Goal: Information Seeking & Learning: Learn about a topic

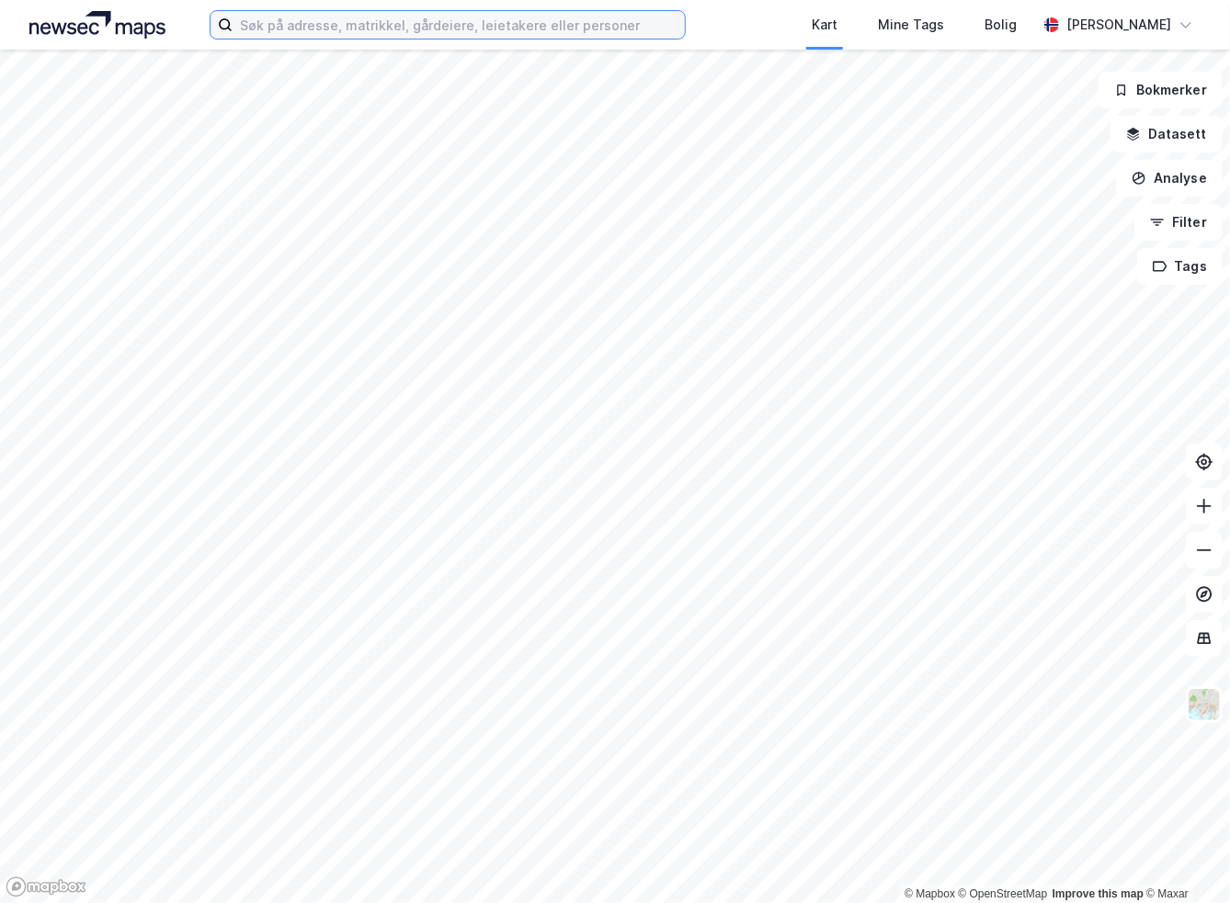
click at [527, 17] on input at bounding box center [458, 25] width 451 height 28
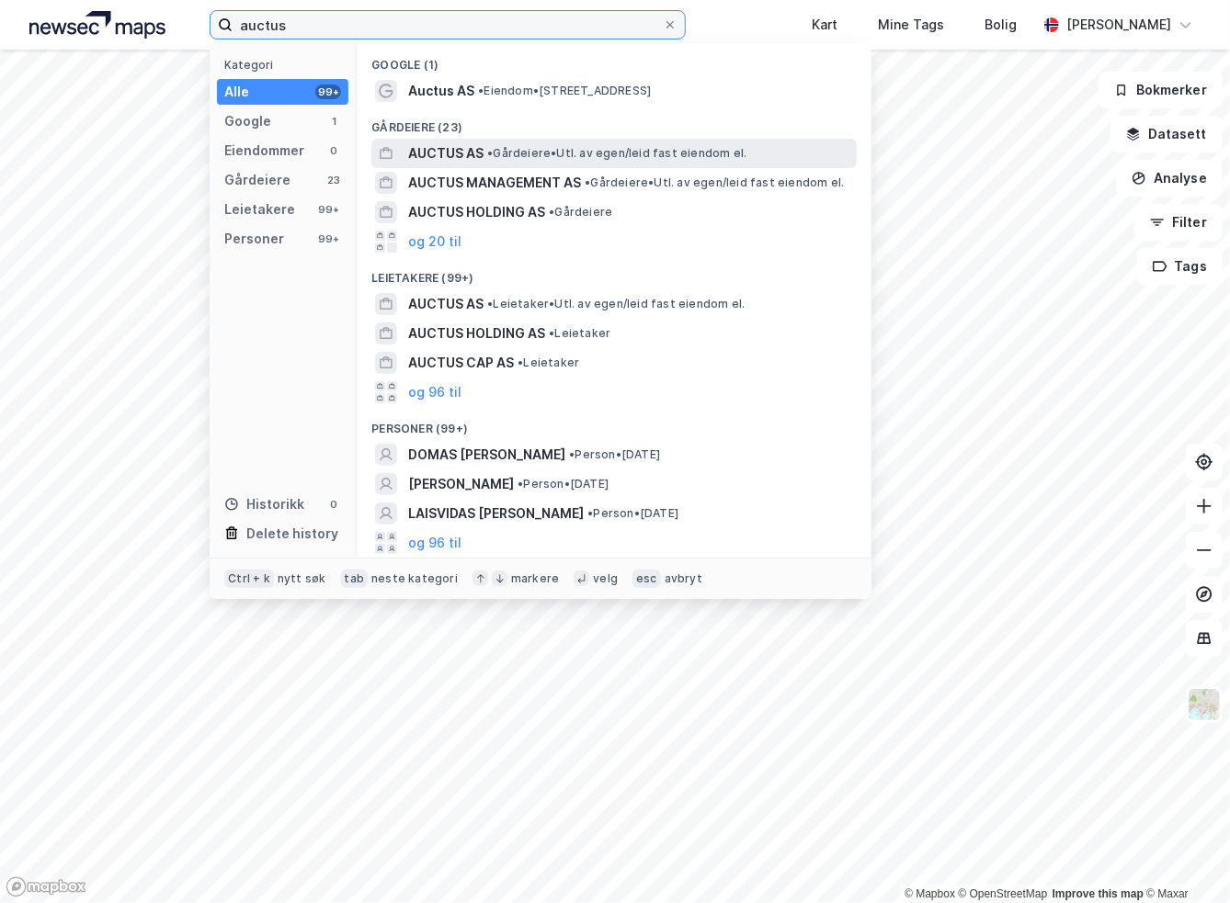
type input "auctus"
click at [493, 154] on span "•" at bounding box center [490, 153] width 6 height 14
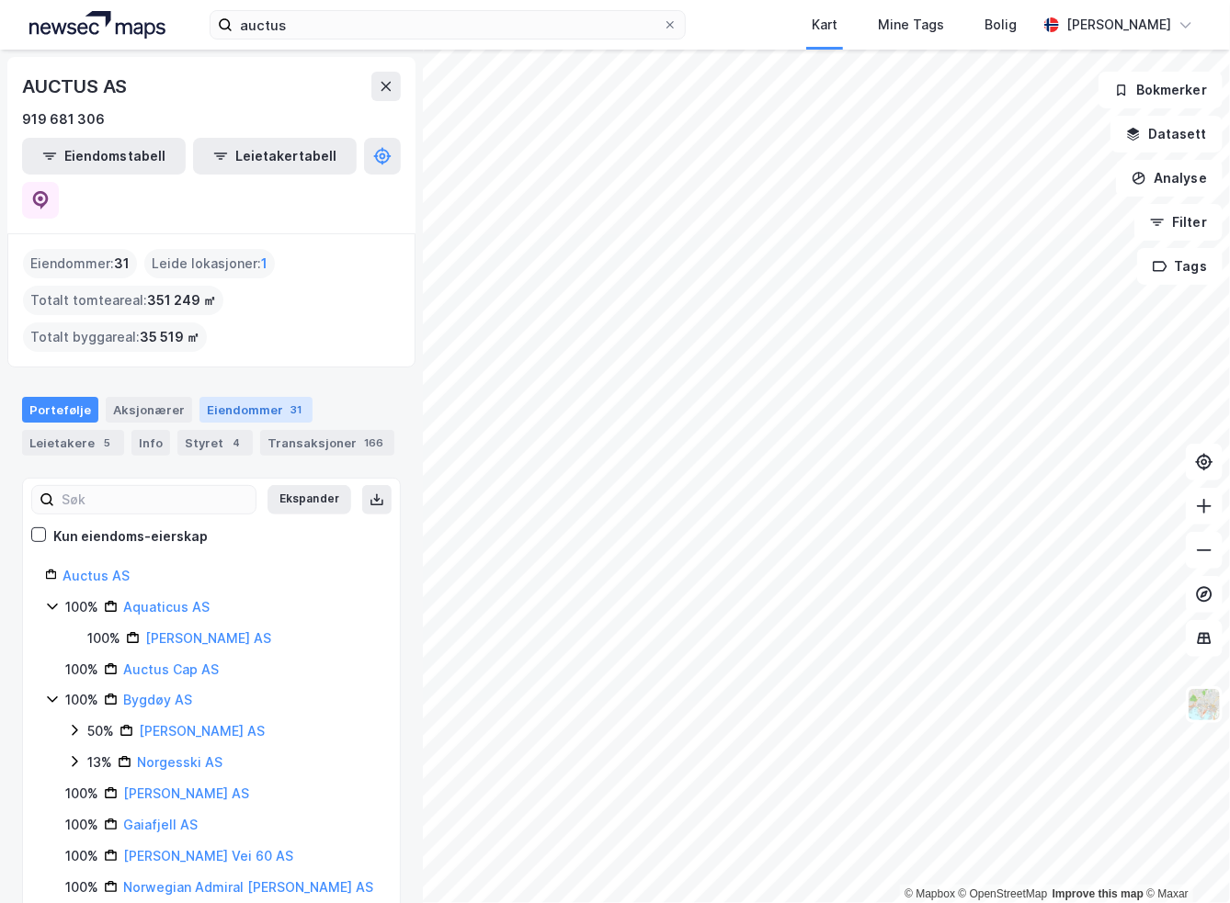
click at [224, 397] on div "Eiendommer 31" at bounding box center [255, 410] width 113 height 26
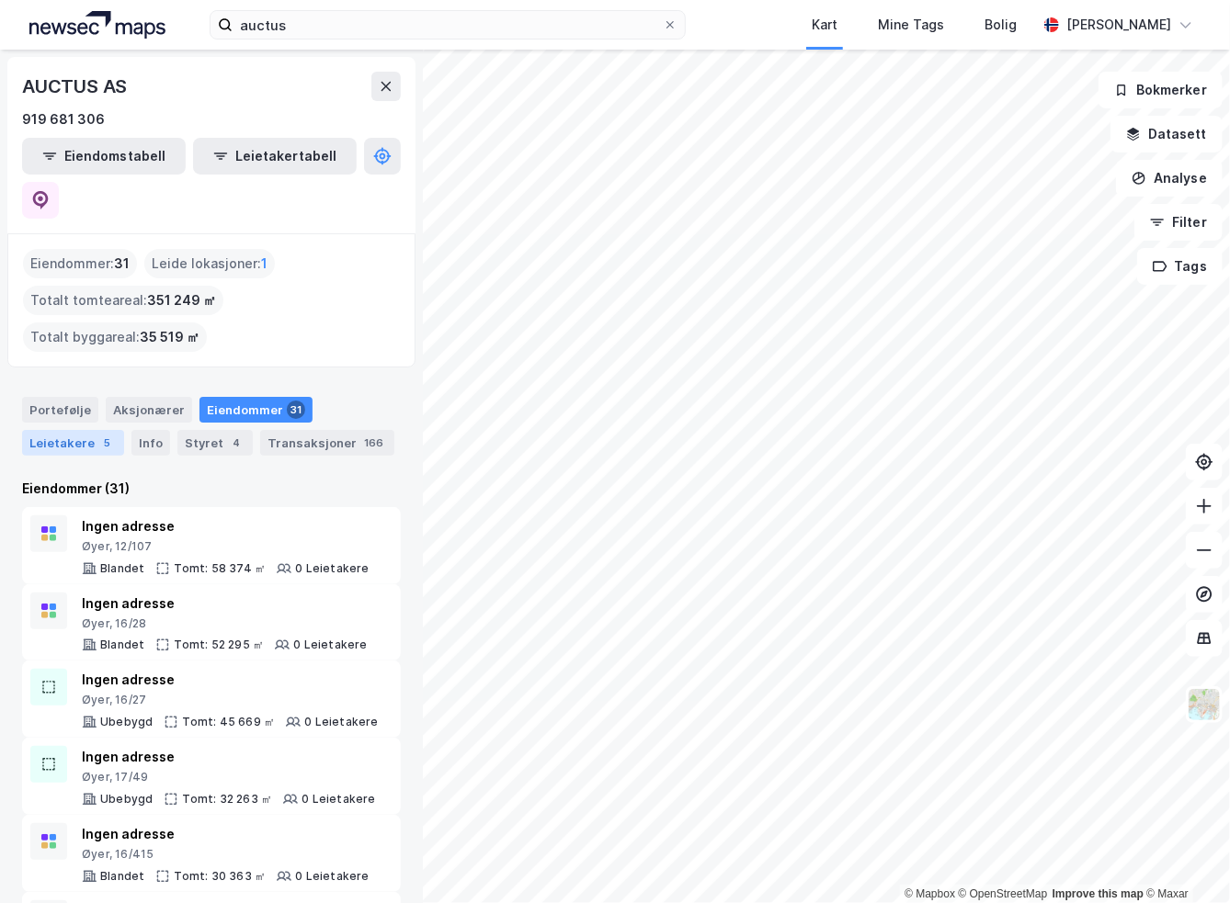
click at [51, 430] on div "Leietakere 5" at bounding box center [73, 443] width 102 height 26
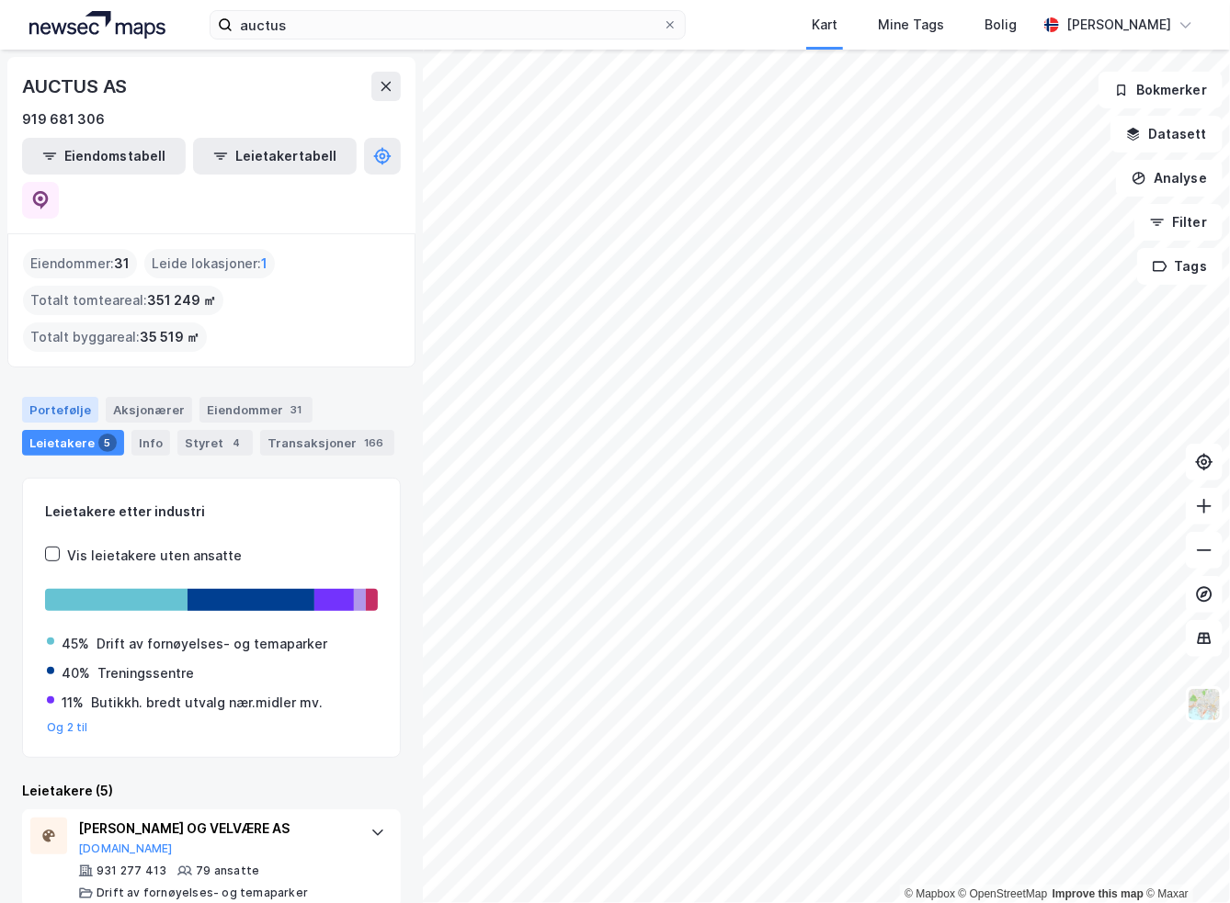
click at [62, 397] on div "Portefølje" at bounding box center [60, 410] width 76 height 26
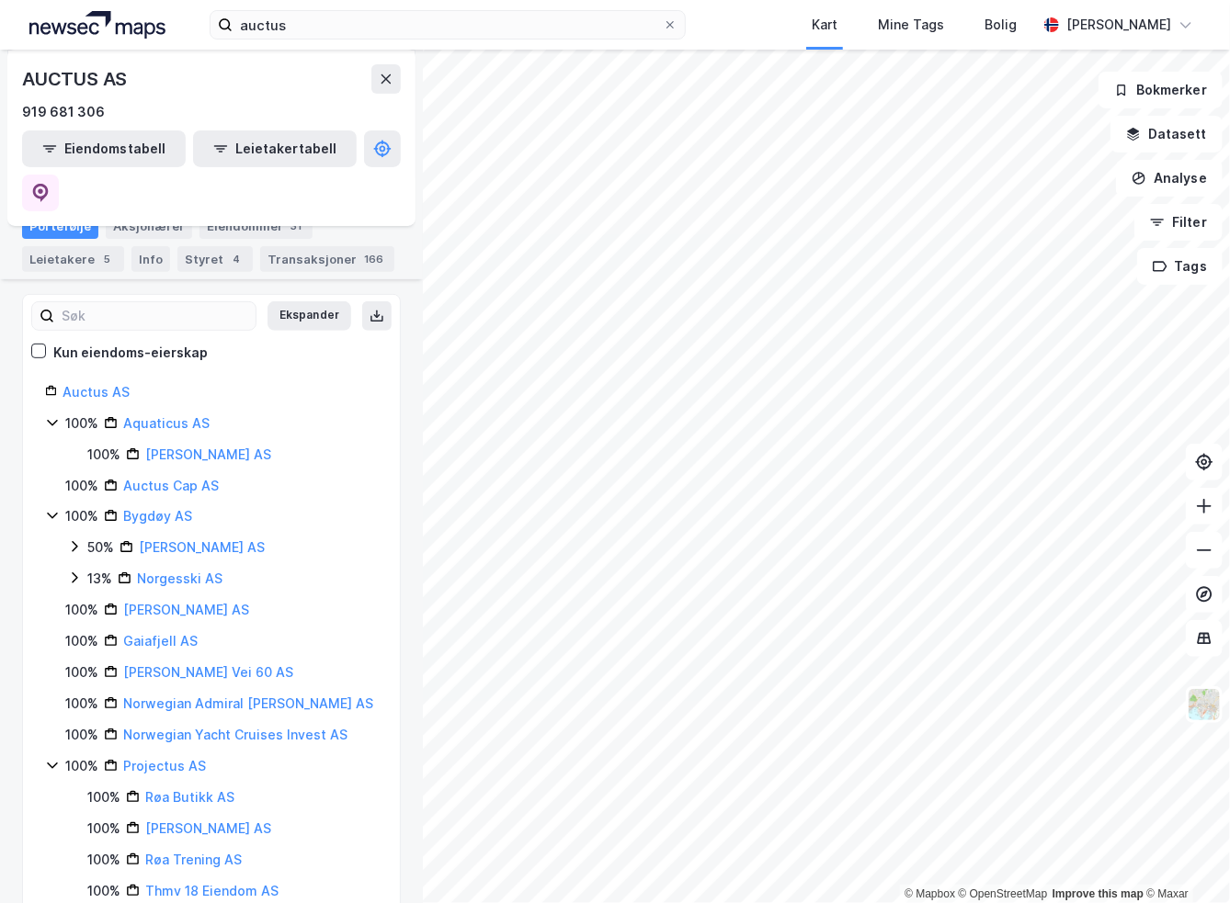
scroll to position [276, 0]
